Goal: Information Seeking & Learning: Learn about a topic

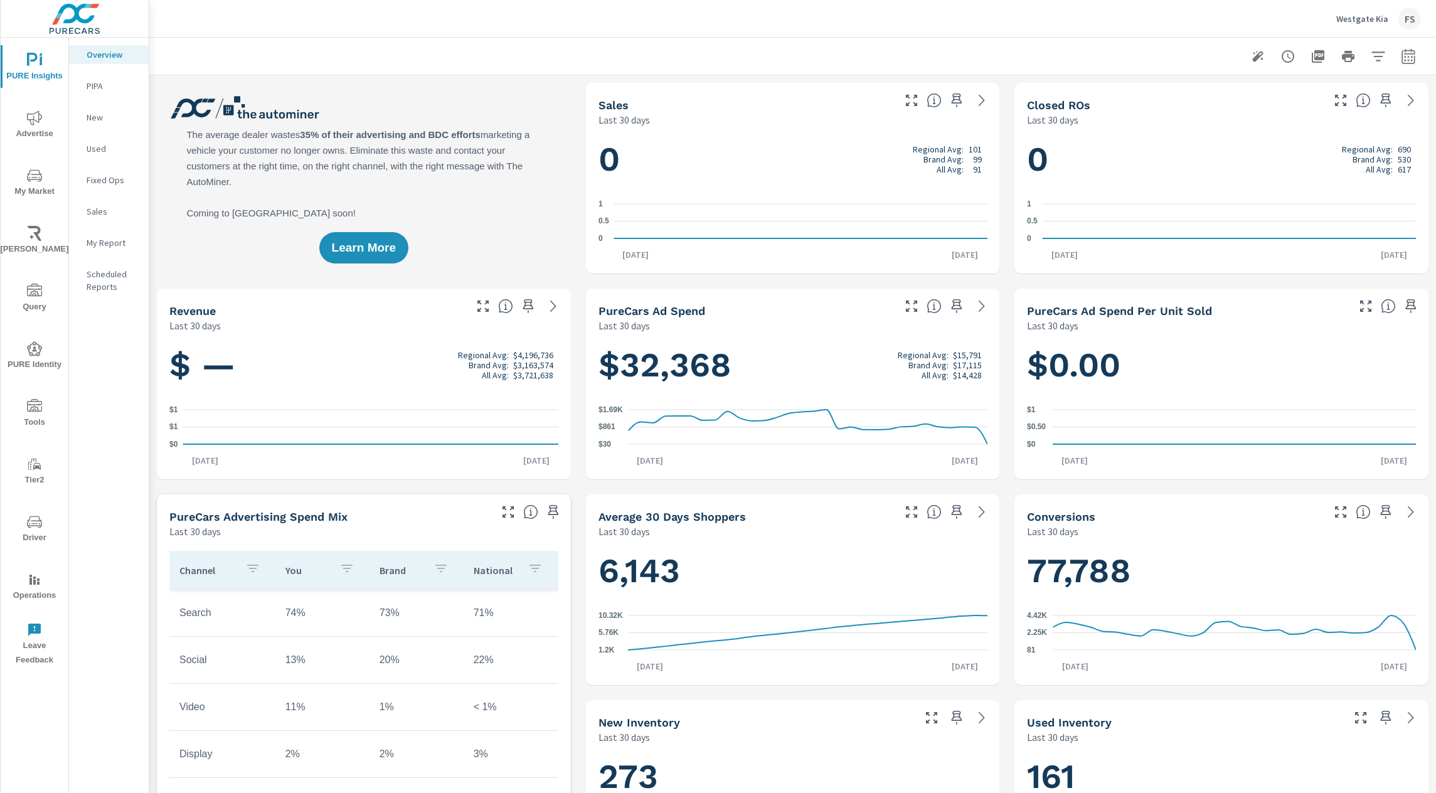
click at [445, 250] on div "Learn More" at bounding box center [364, 178] width 414 height 191
click at [33, 580] on icon "nav menu" at bounding box center [34, 579] width 15 height 15
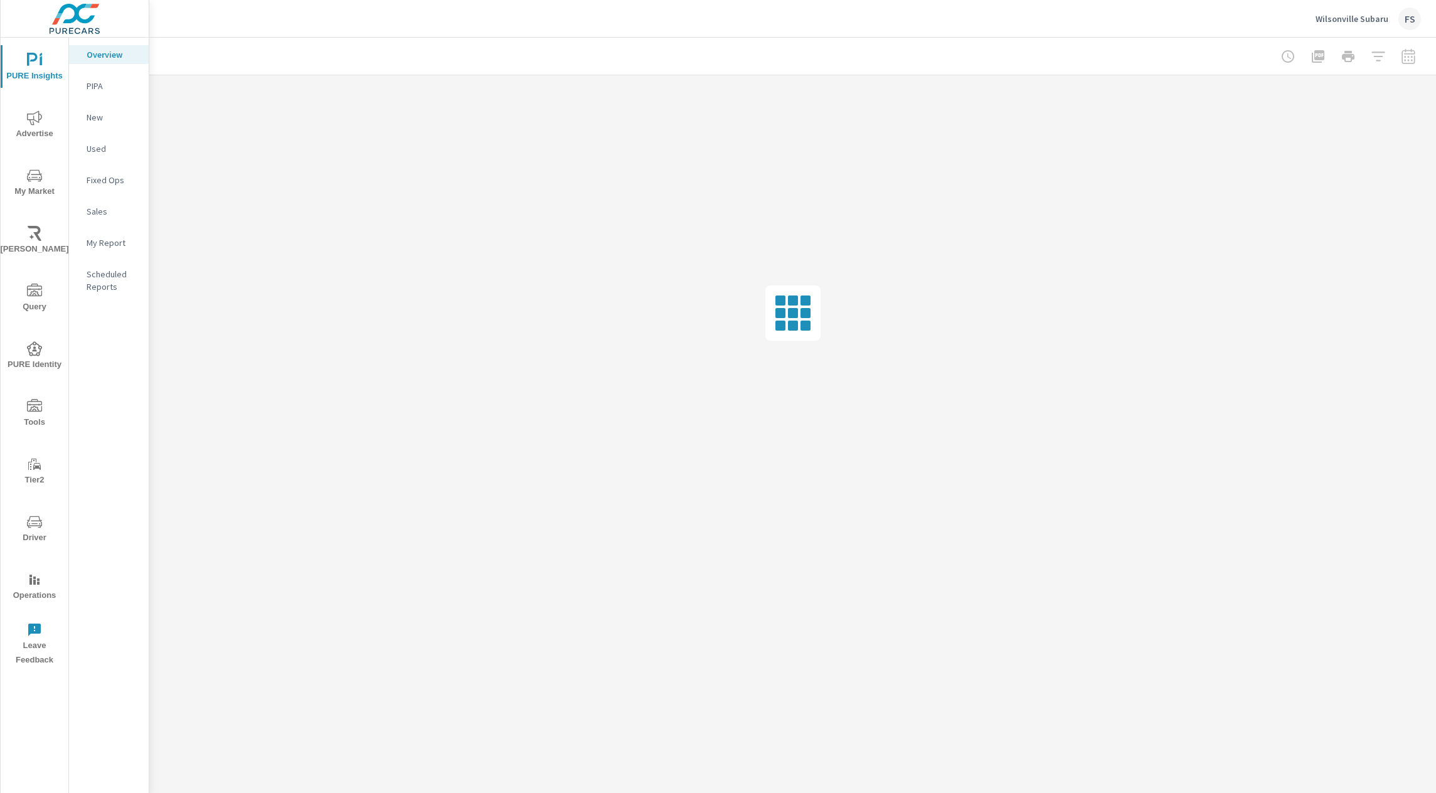
click at [35, 521] on icon "nav menu" at bounding box center [34, 522] width 15 height 12
